Goal: Task Accomplishment & Management: Complete application form

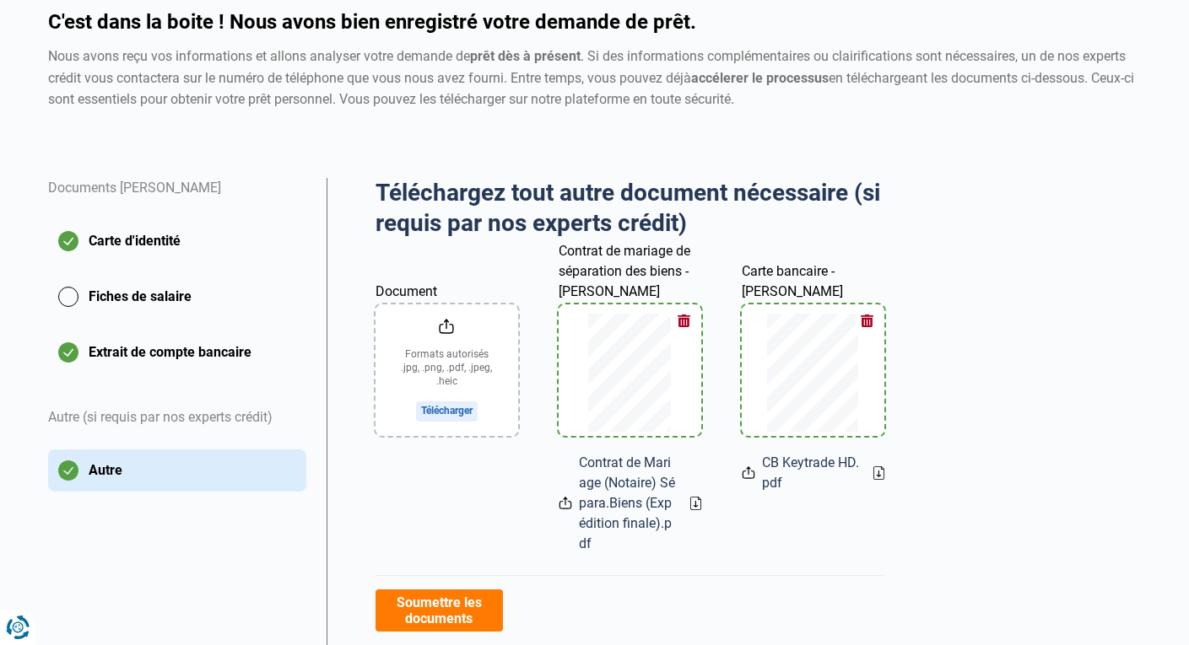
scroll to position [169, 0]
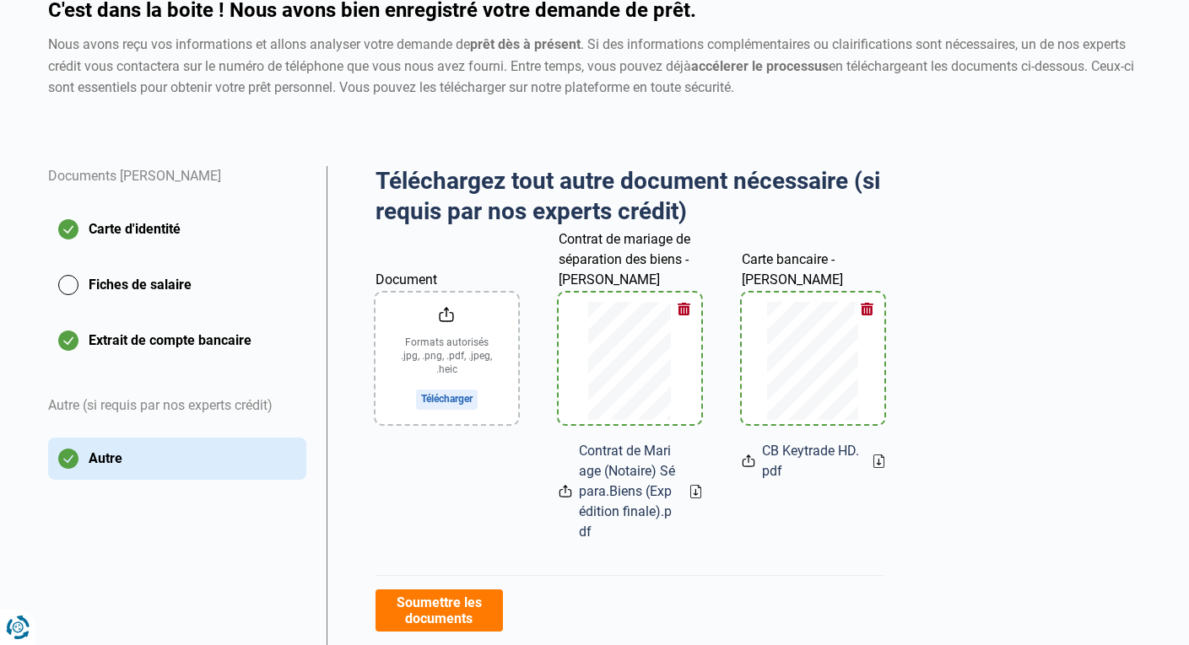
click at [137, 283] on button "Fiches de salaire" at bounding box center [177, 285] width 258 height 42
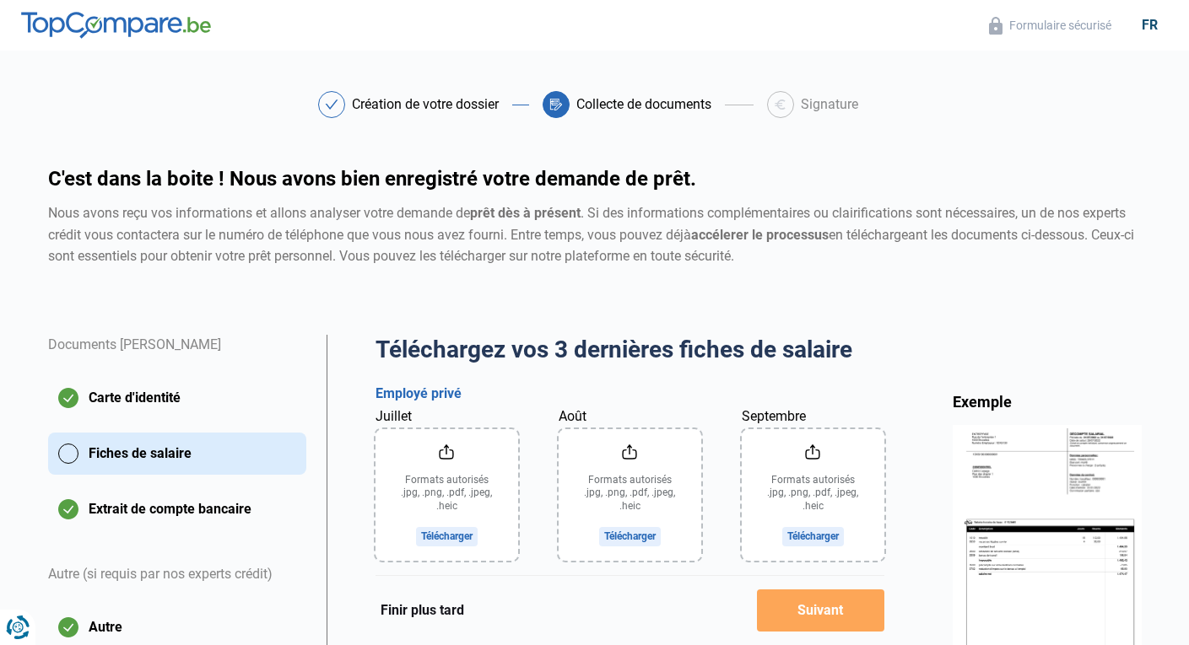
click at [102, 625] on button "Autre" at bounding box center [177, 628] width 258 height 42
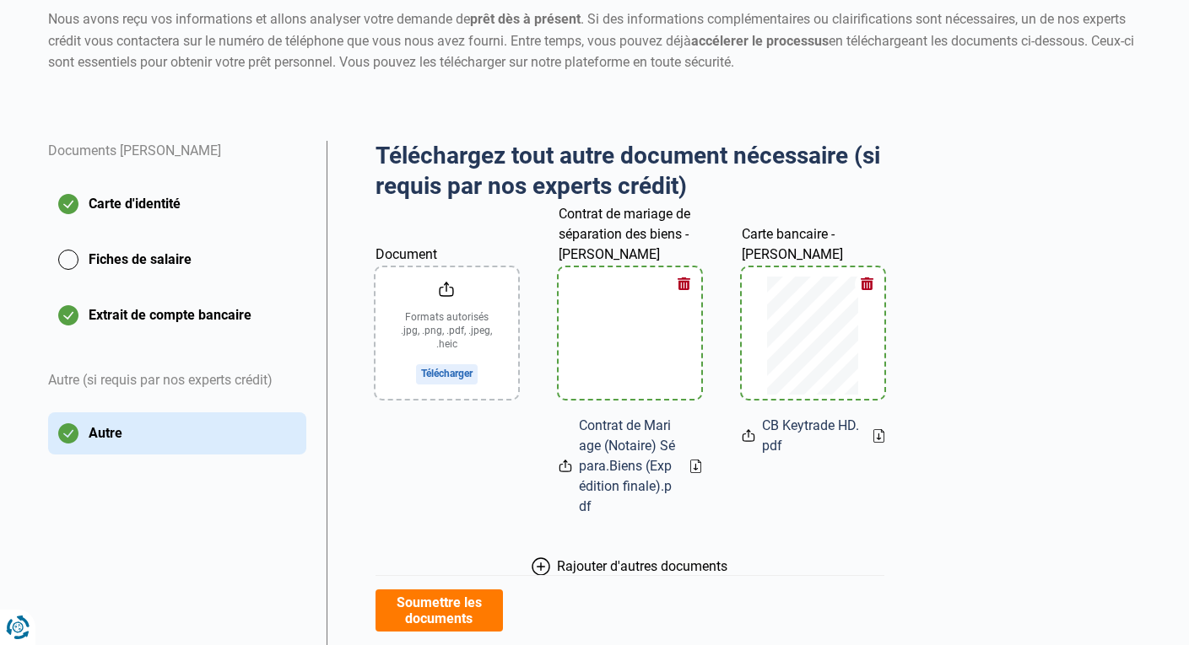
scroll to position [154, 0]
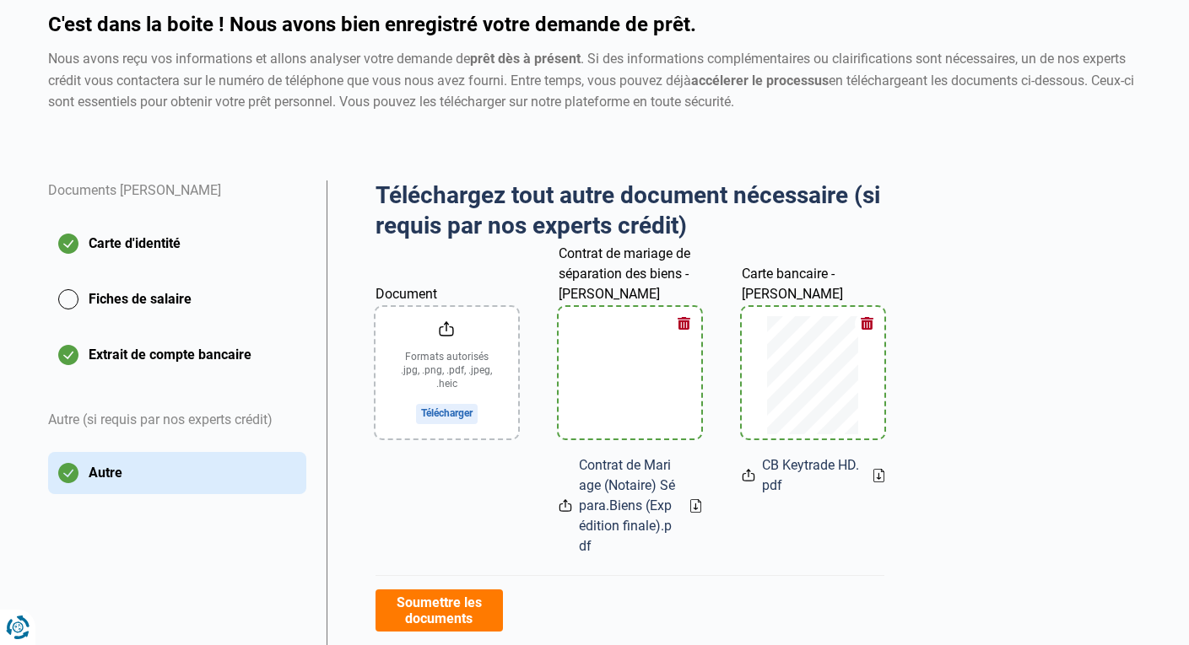
click at [117, 240] on button "Carte d'identité" at bounding box center [177, 244] width 258 height 42
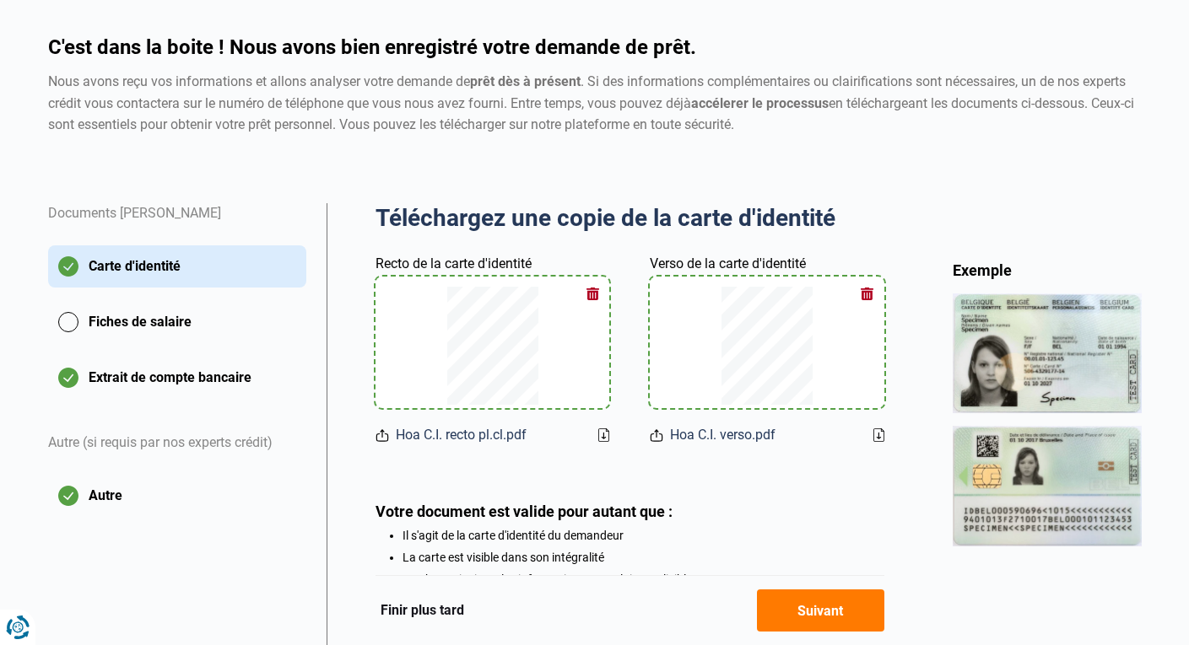
scroll to position [169, 0]
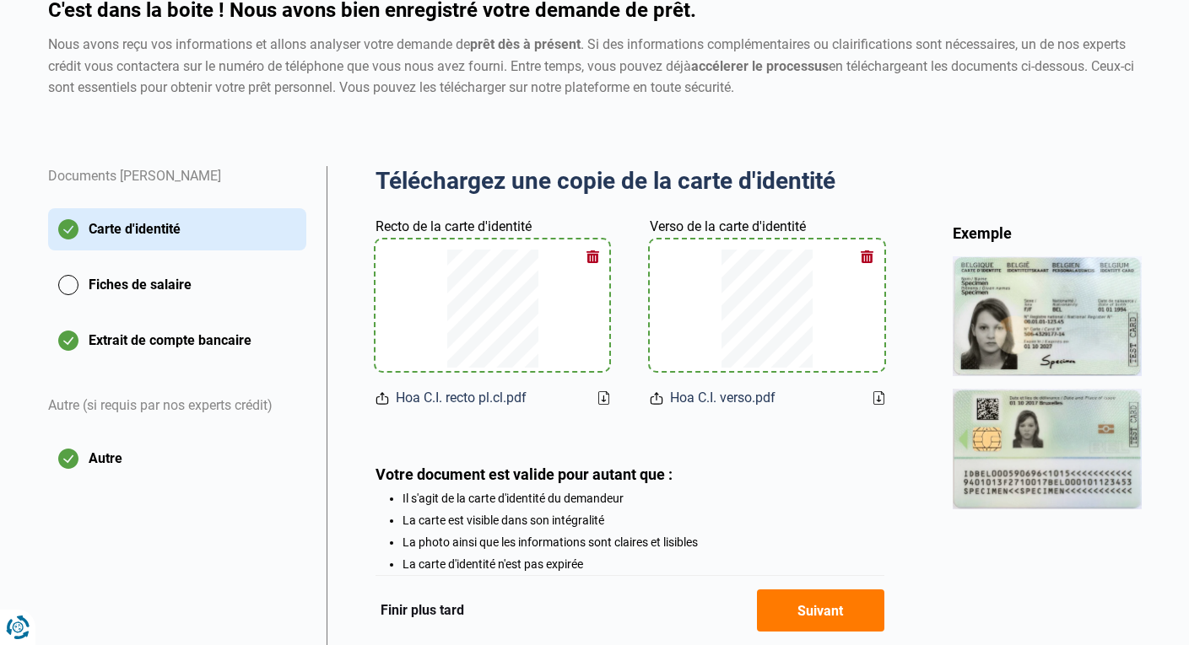
click at [102, 459] on button "Autre" at bounding box center [177, 459] width 258 height 42
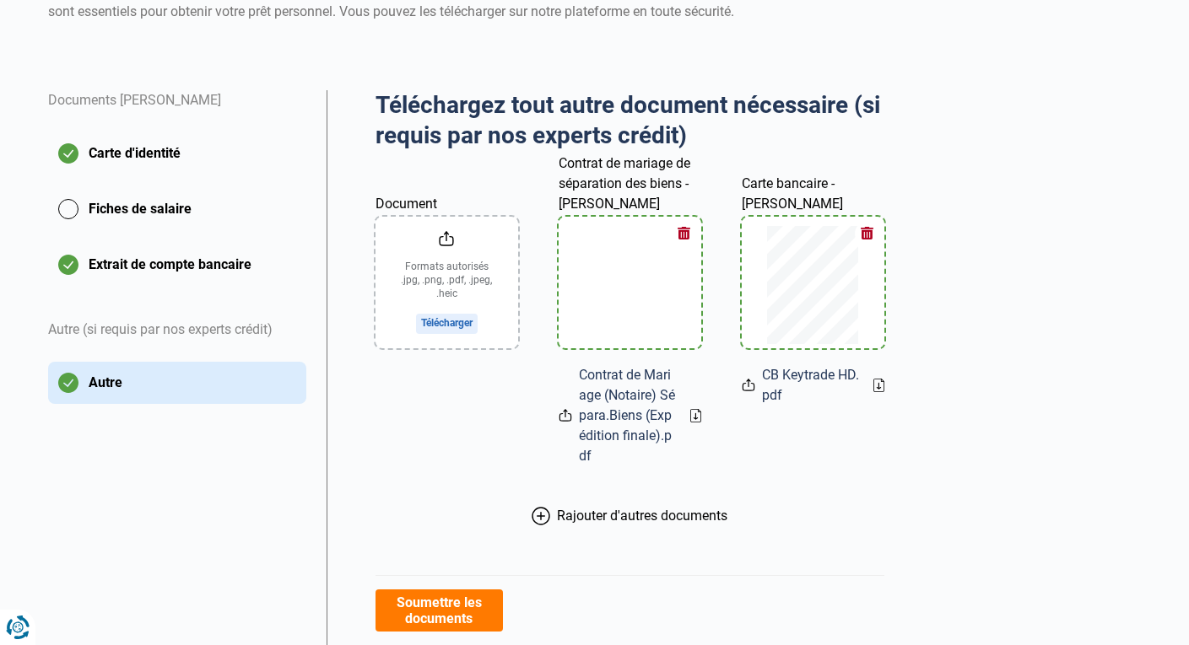
scroll to position [253, 0]
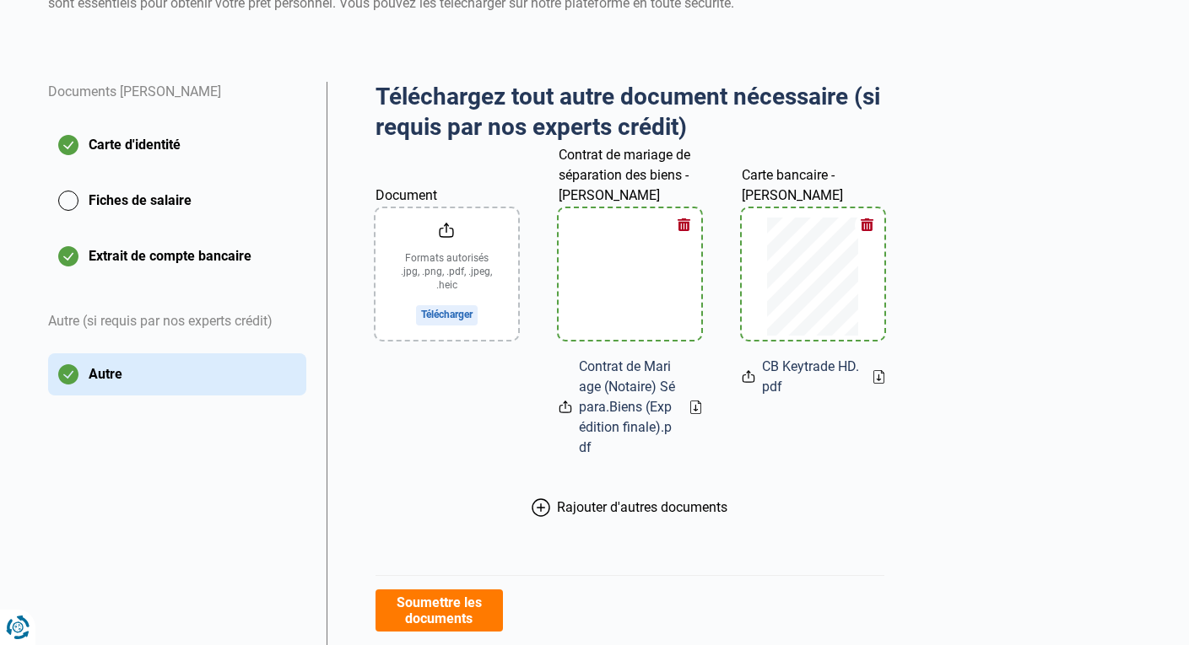
click at [165, 257] on button "Extrait de compte bancaire" at bounding box center [177, 256] width 258 height 42
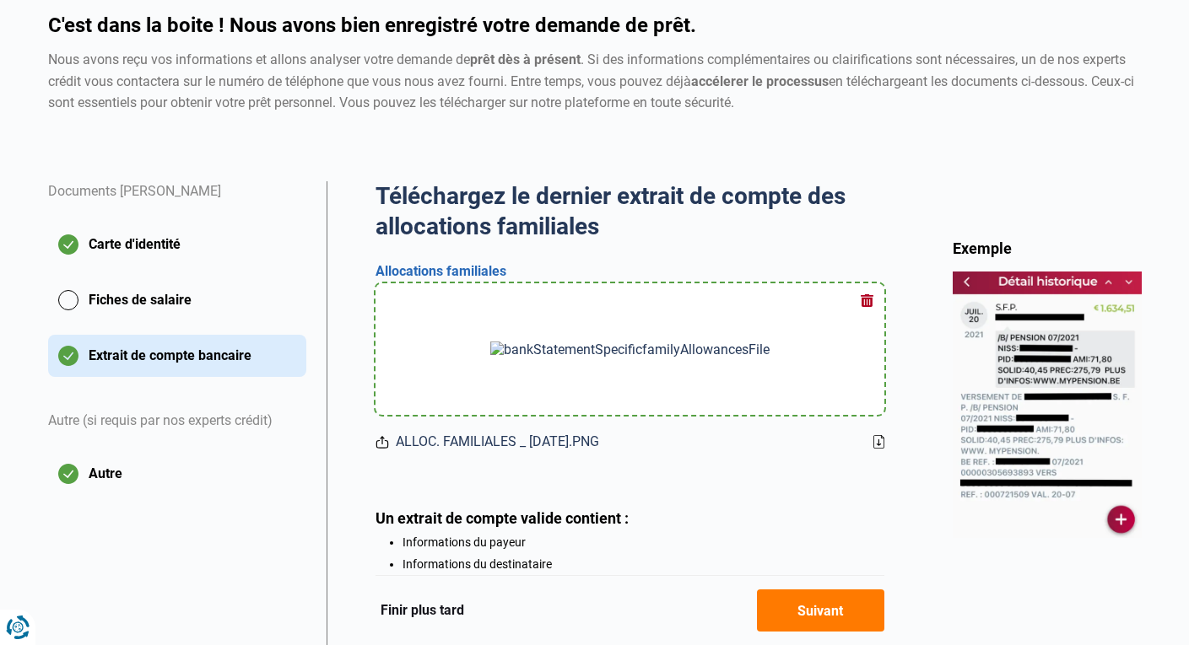
scroll to position [169, 0]
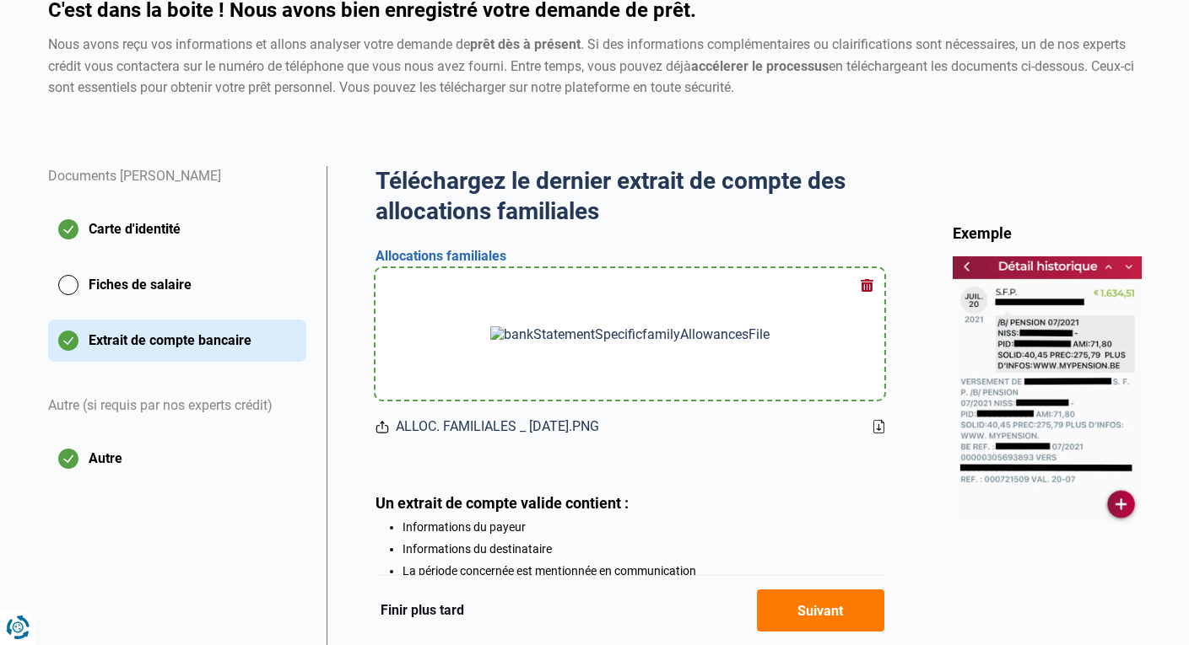
click at [104, 460] on button "Autre" at bounding box center [177, 459] width 258 height 42
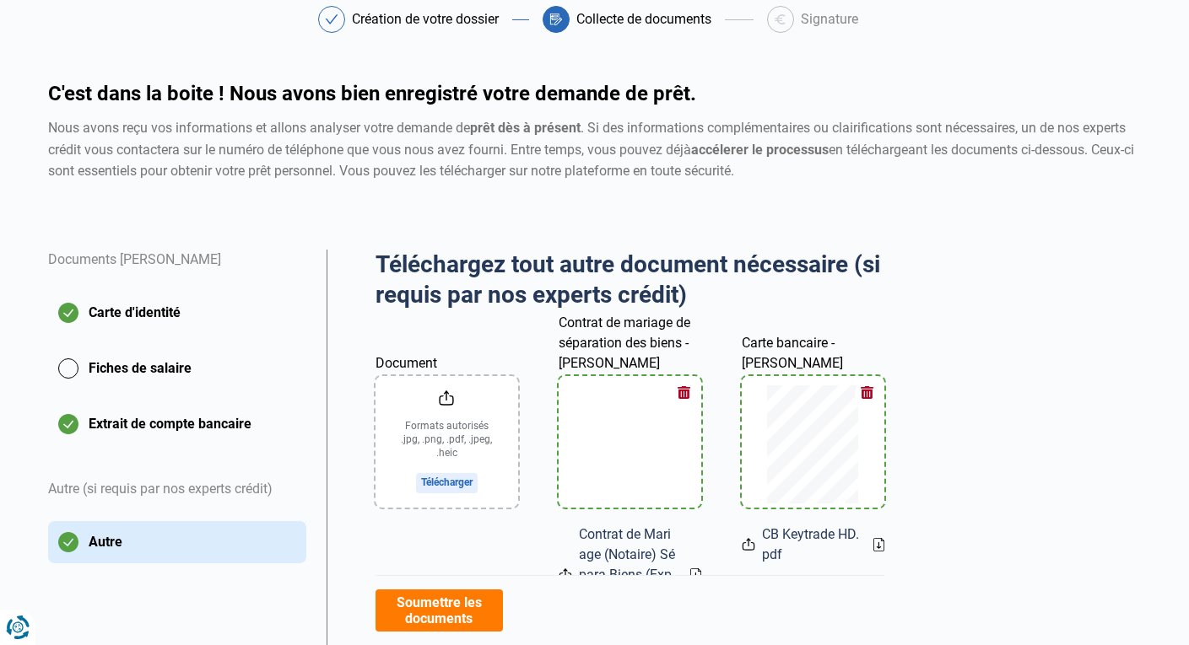
scroll to position [337, 0]
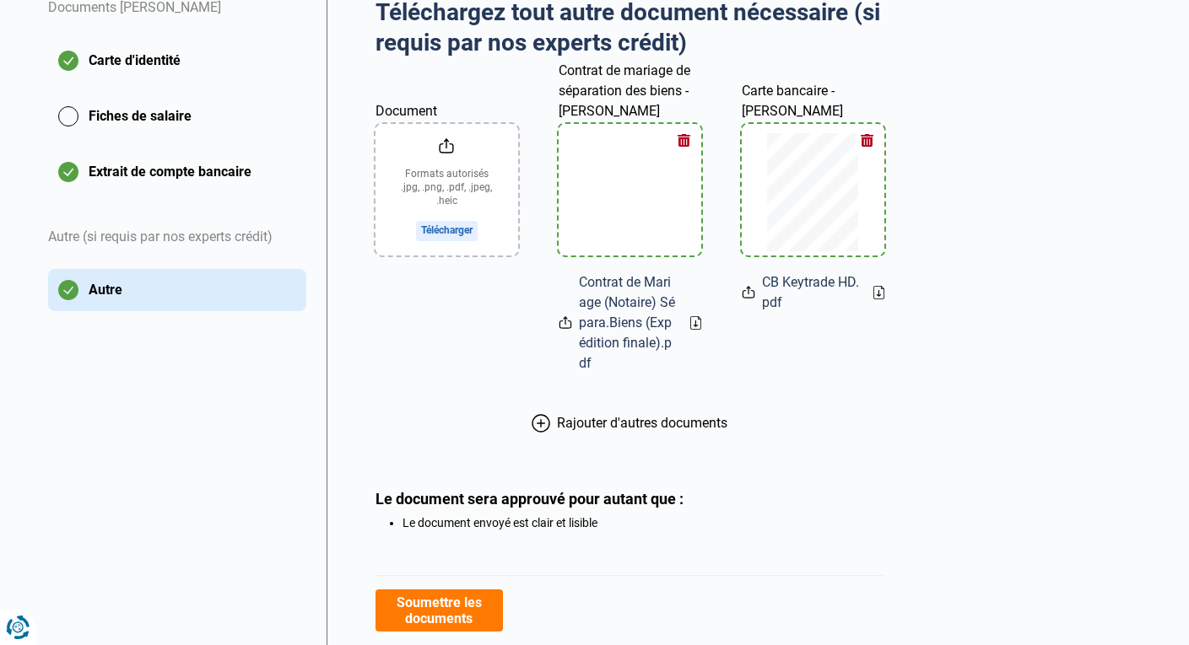
click at [652, 192] on div at bounding box center [630, 190] width 102 height 132
click at [634, 225] on div at bounding box center [630, 190] width 102 height 132
click at [634, 173] on div at bounding box center [630, 190] width 102 height 132
